Goal: Information Seeking & Learning: Compare options

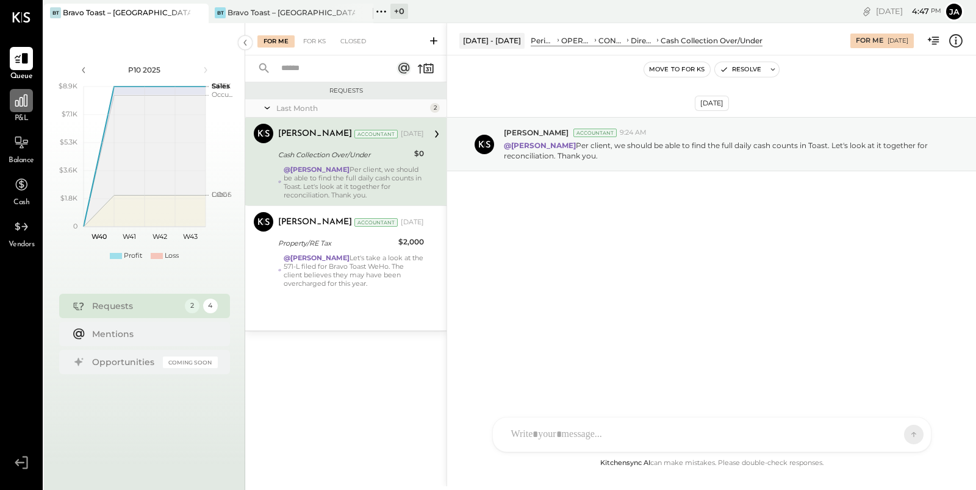
click at [20, 107] on icon at bounding box center [21, 101] width 16 height 16
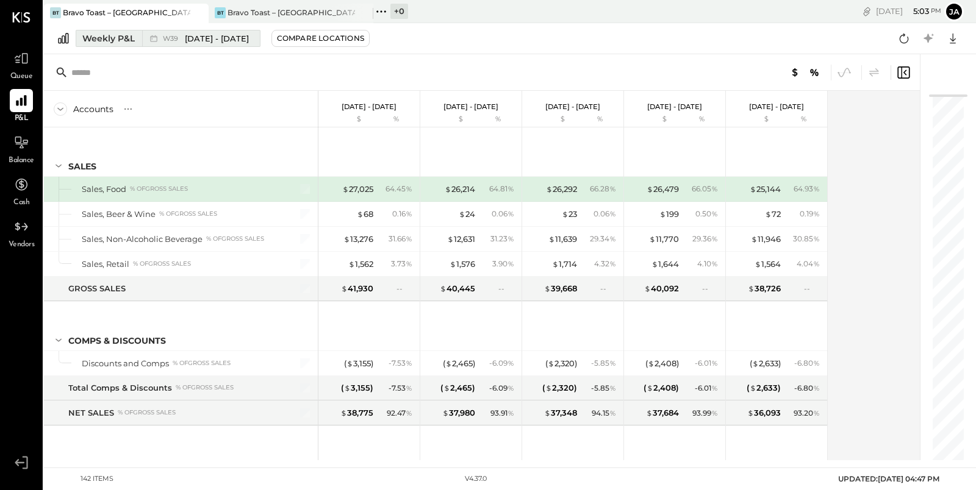
click at [135, 44] on button "Weekly P&L W39 [DATE] - [DATE]" at bounding box center [168, 38] width 185 height 17
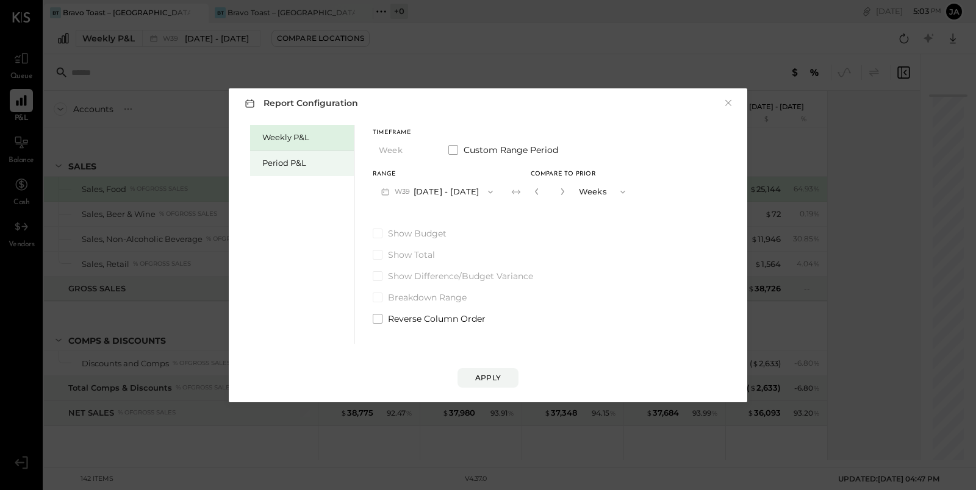
click at [295, 165] on div "Period P&L" at bounding box center [304, 163] width 85 height 12
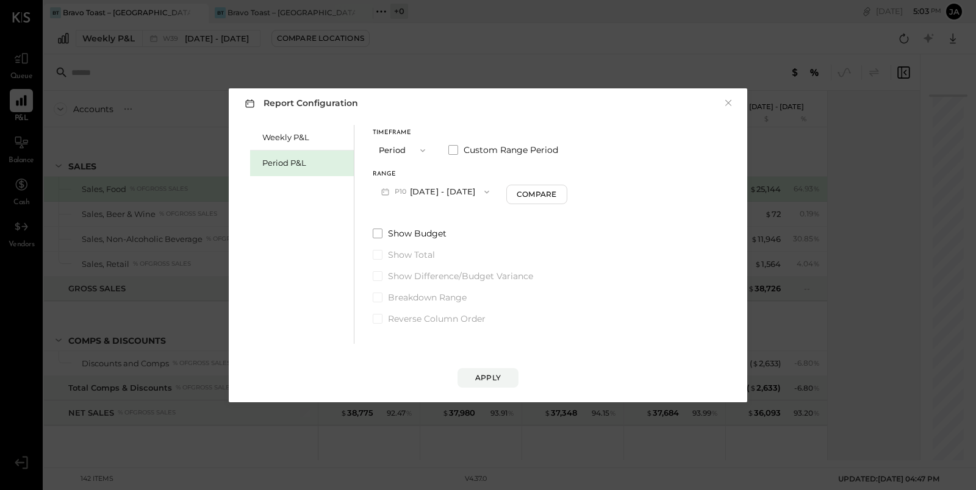
click at [492, 196] on span "button" at bounding box center [484, 192] width 16 height 10
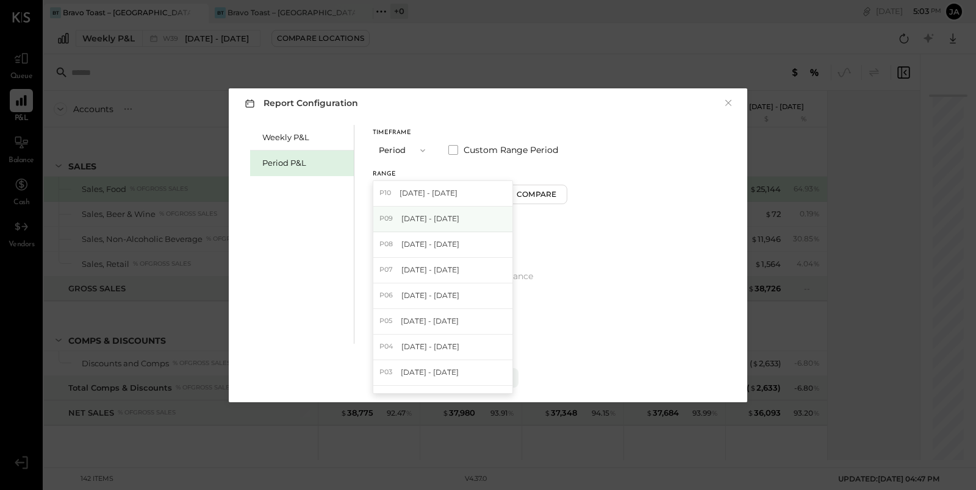
click at [459, 217] on span "[DATE] - [DATE]" at bounding box center [430, 219] width 58 height 10
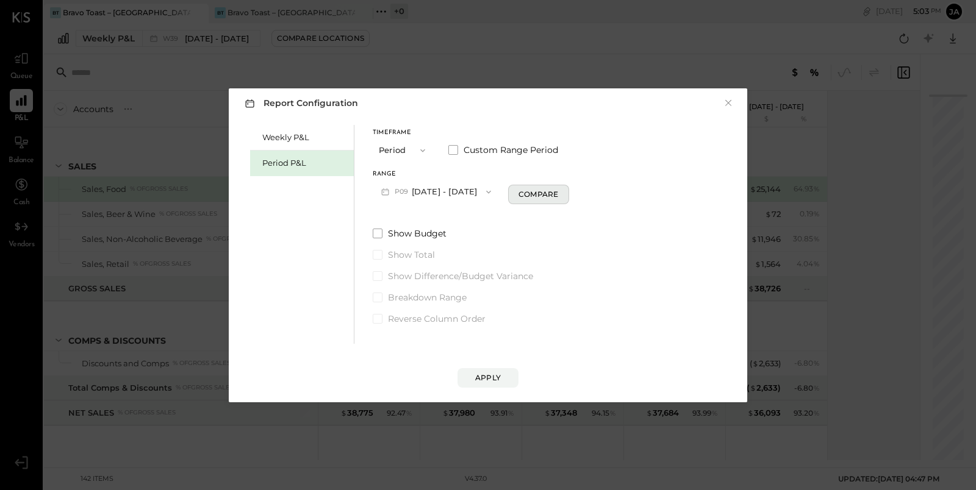
click at [547, 194] on div "Compare" at bounding box center [539, 194] width 40 height 10
click at [564, 193] on icon "button" at bounding box center [560, 191] width 7 height 7
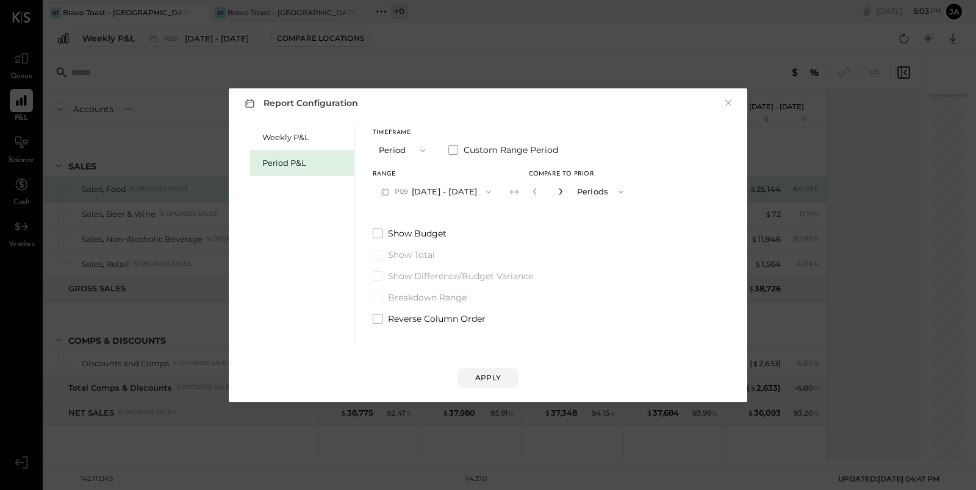
type input "*"
click at [501, 371] on button "Apply" at bounding box center [488, 378] width 61 height 20
